Goal: Transaction & Acquisition: Purchase product/service

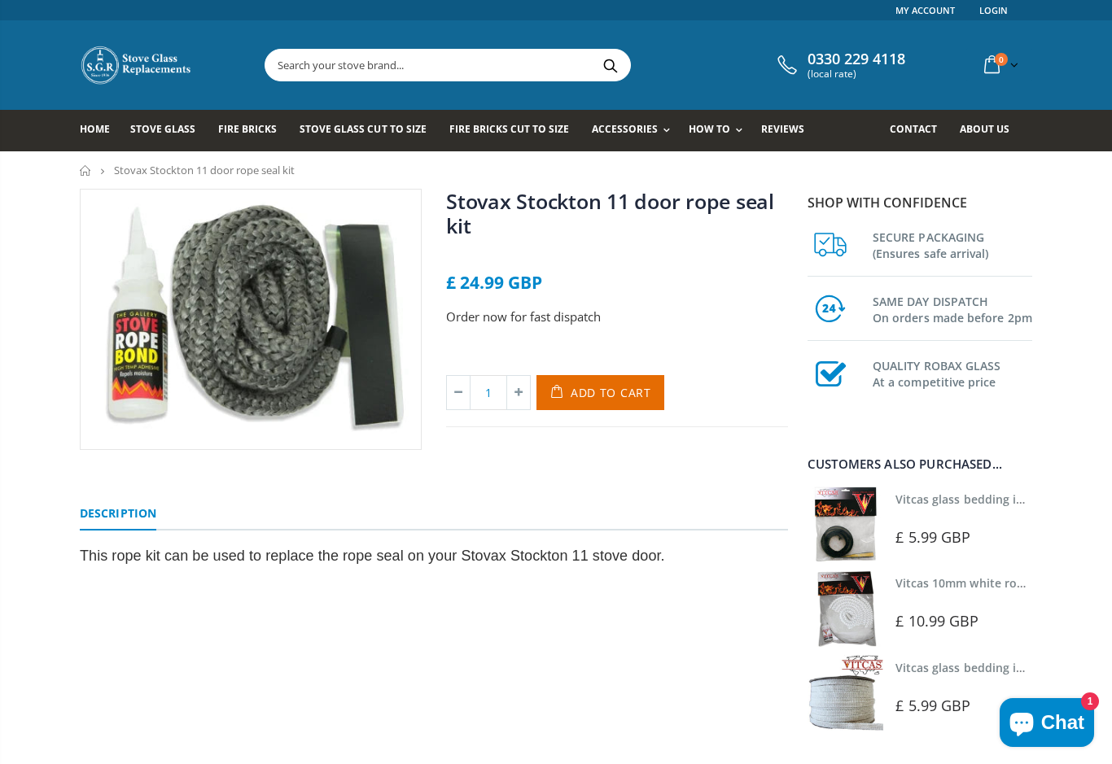
click at [644, 173] on link "Rope Kits" at bounding box center [685, 174] width 166 height 28
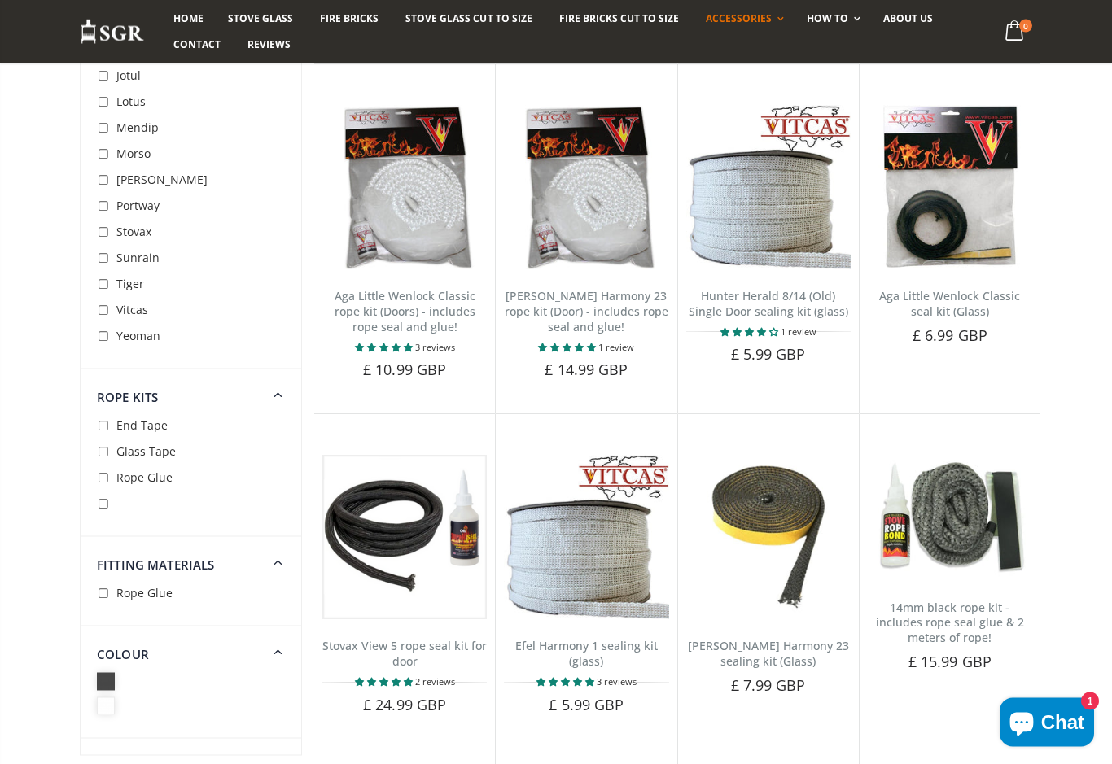
scroll to position [1183, 0]
click at [105, 461] on input "checkbox" at bounding box center [105, 452] width 16 height 16
checkbox input "true"
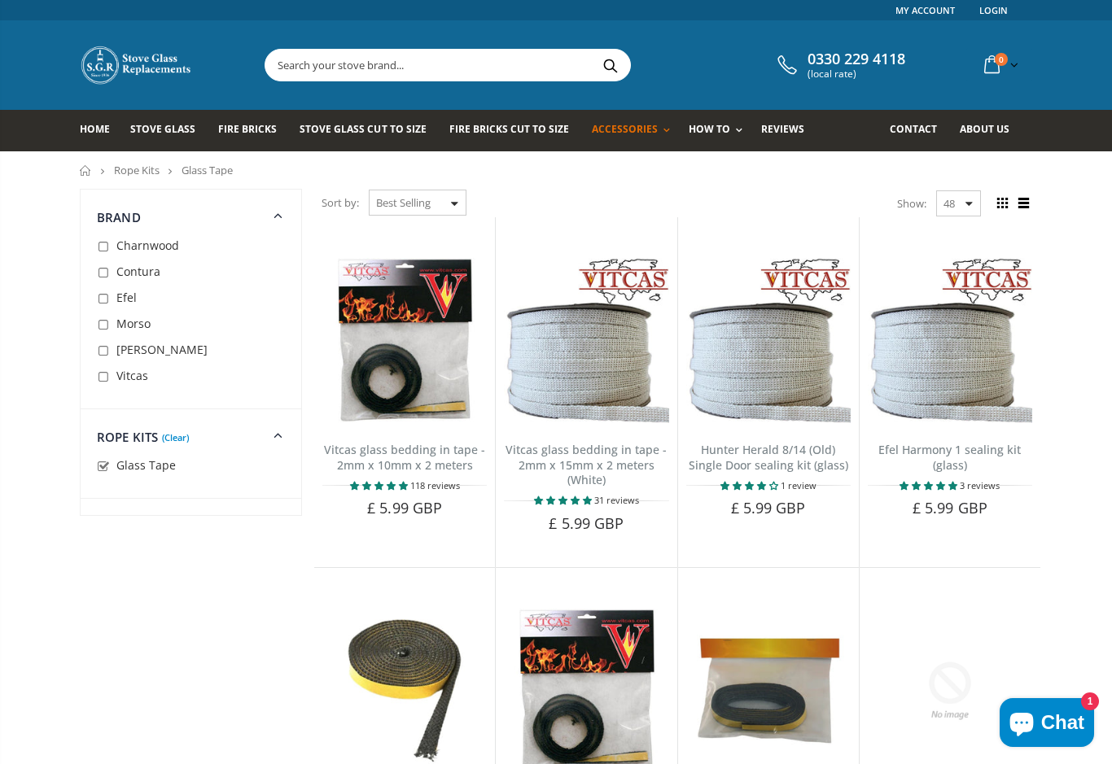
click at [652, 234] on link "Spare Parts" at bounding box center [685, 230] width 166 height 28
